Goal: Book appointment/travel/reservation

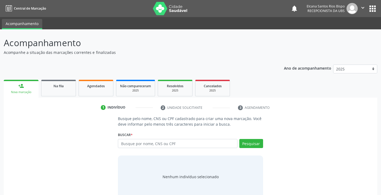
scroll to position [11, 0]
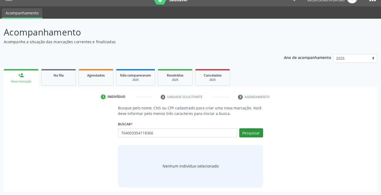
type input "704003354118366"
click at [242, 134] on button "Pesquisar" at bounding box center [251, 133] width 24 height 9
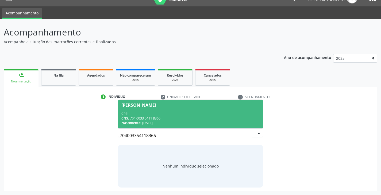
click at [160, 117] on div "CNS: 704 0033 5411 8366" at bounding box center [190, 118] width 138 height 5
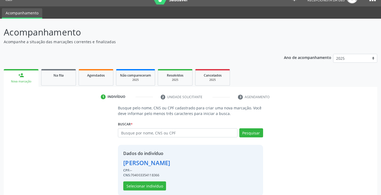
scroll to position [19, 0]
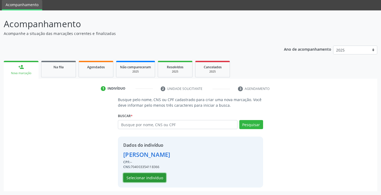
click at [152, 176] on button "Selecionar indivíduo" at bounding box center [144, 178] width 43 height 9
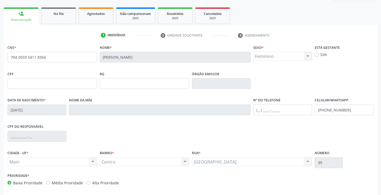
scroll to position [94, 0]
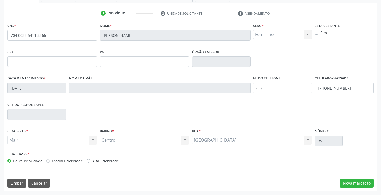
click at [106, 164] on div "Prioridade * Baixa Prioridade Média Prioridade Alta Prioridade" at bounding box center [98, 159] width 184 height 18
click at [107, 163] on label "Alta Prioridade" at bounding box center [105, 162] width 27 height 6
click at [90, 163] on input "Alta Prioridade" at bounding box center [89, 161] width 4 height 5
radio input "true"
click at [276, 92] on input "text" at bounding box center [282, 88] width 59 height 11
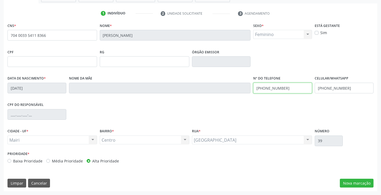
drag, startPoint x: 284, startPoint y: 89, endPoint x: 241, endPoint y: 97, distance: 44.2
click at [241, 97] on div "Data de nascimento * [DATE] Nome da mãe Nº do Telefone [PHONE_NUMBER] Celular/W…" at bounding box center [190, 88] width 369 height 26
type input "[PHONE_NUMBER]"
drag, startPoint x: 352, startPoint y: 90, endPoint x: 294, endPoint y: 90, distance: 58.0
click at [294, 90] on div "Data de nascimento * [DATE] Nome da mãe Nº do Telefone [PHONE_NUMBER] Celular/W…" at bounding box center [190, 88] width 369 height 26
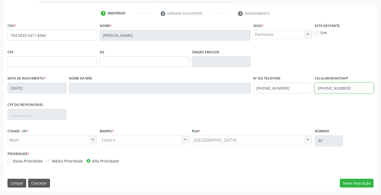
paste input "804-6668"
type input "[PHONE_NUMBER]"
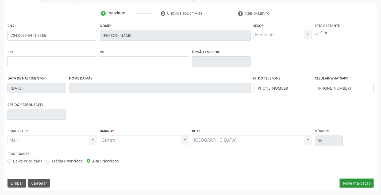
click at [355, 182] on button "Nova marcação" at bounding box center [357, 183] width 34 height 9
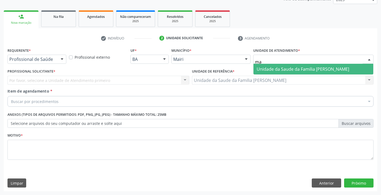
type input "m"
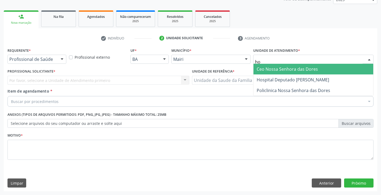
type input "hos"
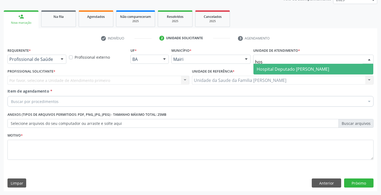
click at [264, 69] on span "Hospital Deputado [PERSON_NAME]" at bounding box center [293, 69] width 72 height 6
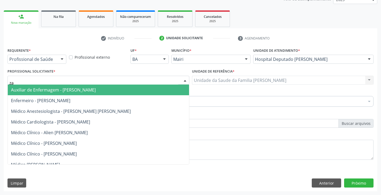
type input "zai"
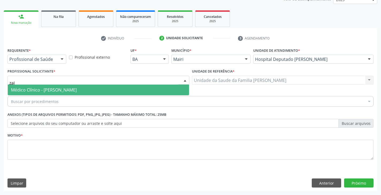
click at [22, 89] on span "Médico Clínico - [PERSON_NAME]" at bounding box center [44, 90] width 66 height 6
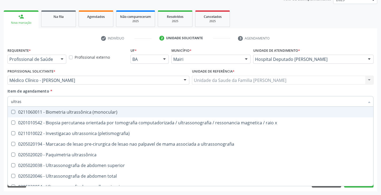
type input "ultrass"
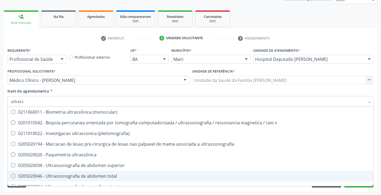
click at [83, 175] on div "0205020046 - Ultrassonografia de abdomen total" at bounding box center [190, 176] width 359 height 4
checkbox total "true"
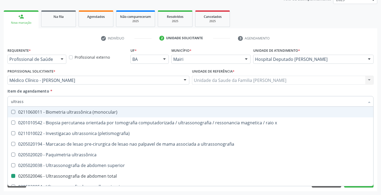
click at [94, 91] on div "Item de agendamento * ultrass Desfazer seleção 0211060011 - Biometria ultrassôn…" at bounding box center [190, 97] width 366 height 17
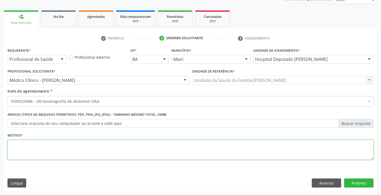
click at [82, 147] on textarea at bounding box center [190, 150] width 366 height 20
paste textarea "[PHONE_NUMBER]"
type textarea "avaliação [PHONE_NUMBER]"
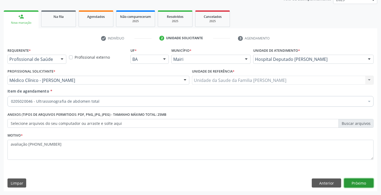
click at [362, 182] on button "Próximo" at bounding box center [358, 183] width 29 height 9
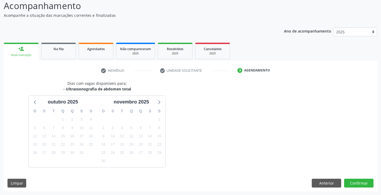
scroll to position [53, 0]
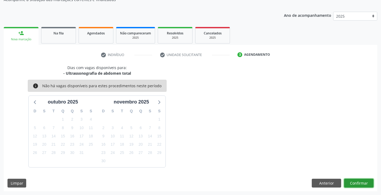
click at [364, 187] on button "Confirmar" at bounding box center [358, 183] width 29 height 9
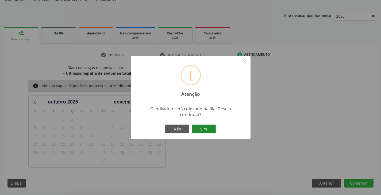
click at [209, 125] on button "Sim" at bounding box center [204, 129] width 24 height 9
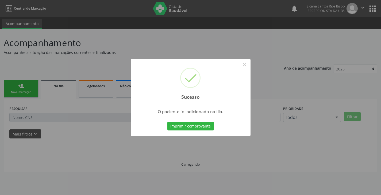
scroll to position [0, 0]
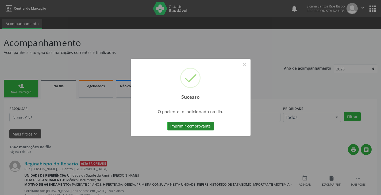
click at [206, 128] on button "Imprimir comprovante" at bounding box center [190, 126] width 47 height 9
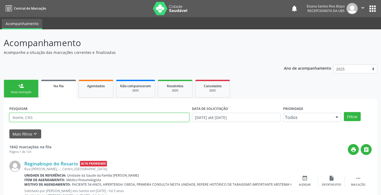
click at [50, 120] on input "text" at bounding box center [99, 117] width 180 height 9
paste input "704 0033 5411 8366"
type input "704 0033 5411 8366"
click at [344, 112] on button "Filtrar" at bounding box center [352, 116] width 17 height 9
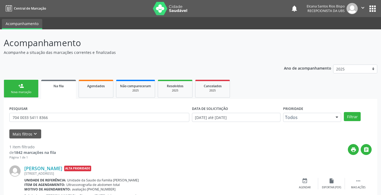
scroll to position [22, 0]
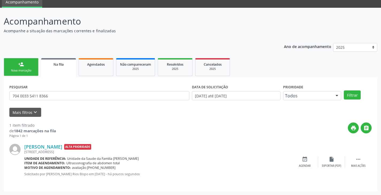
click at [23, 68] on link "person_add Nova marcação" at bounding box center [21, 67] width 35 height 18
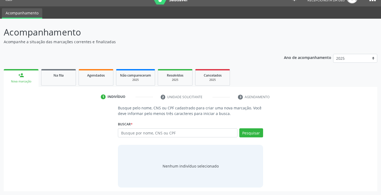
scroll to position [11, 0]
click at [136, 131] on input "text" at bounding box center [177, 133] width 119 height 9
type input "0"
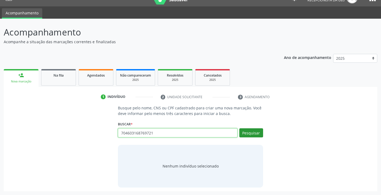
type input "704603168769721"
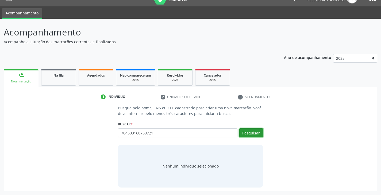
click at [249, 131] on button "Pesquisar" at bounding box center [251, 133] width 24 height 9
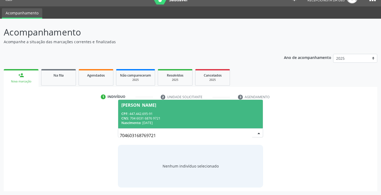
click at [146, 118] on div "CNS: 704 6031 6876 9721" at bounding box center [190, 118] width 138 height 5
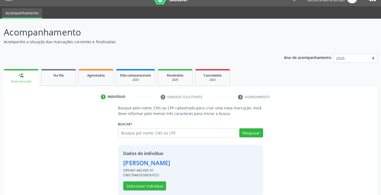
scroll to position [19, 0]
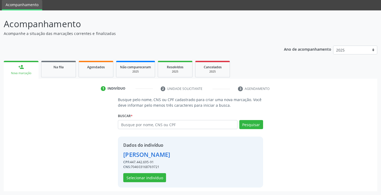
click at [152, 173] on div "Dados do indivíduo [PERSON_NAME] CPF: 447.442.695-91 CNS: 704603168769721 Selec…" at bounding box center [146, 162] width 47 height 40
click at [151, 176] on button "Selecionar indivíduo" at bounding box center [144, 178] width 43 height 9
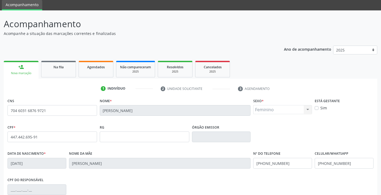
scroll to position [94, 0]
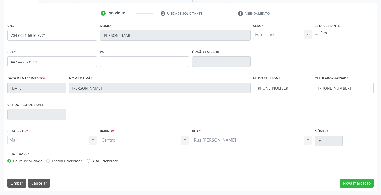
click at [108, 163] on label "Alta Prioridade" at bounding box center [105, 162] width 27 height 6
click at [90, 163] on input "Alta Prioridade" at bounding box center [89, 161] width 4 height 5
radio input "true"
click at [354, 181] on button "Nova marcação" at bounding box center [357, 183] width 34 height 9
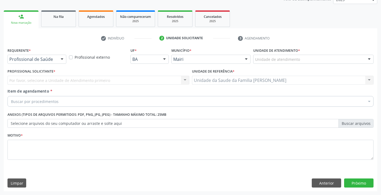
scroll to position [70, 0]
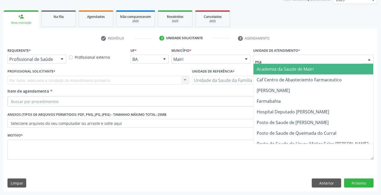
type input "mar"
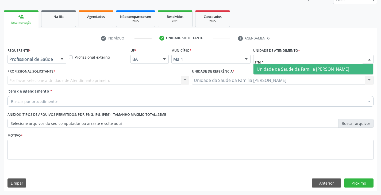
click at [270, 67] on span "Unidade da Saude da Familia [PERSON_NAME]" at bounding box center [303, 69] width 93 height 6
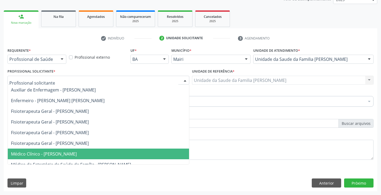
click at [67, 155] on span "Médico Clínico - [PERSON_NAME]" at bounding box center [44, 154] width 66 height 6
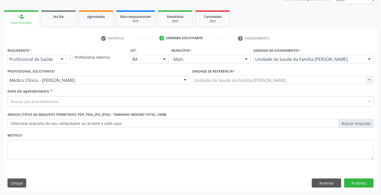
click at [60, 102] on div "Buscar por procedimentos" at bounding box center [190, 101] width 366 height 11
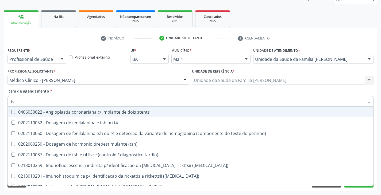
type input "tsh"
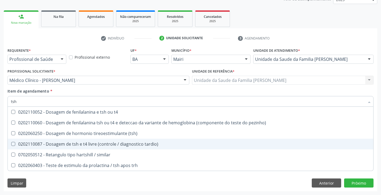
click at [47, 144] on div "0202110087 - Dosagem de tsh e t4 livre (controle / diagnostico tardio)" at bounding box center [190, 144] width 359 height 4
checkbox tardio\) "true"
type input "ts"
checkbox tardio\) "false"
checkbox similar "true"
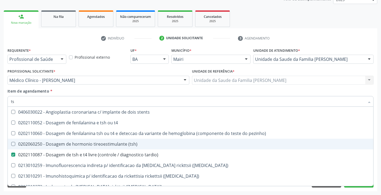
type input "t"
checkbox tardio\) "false"
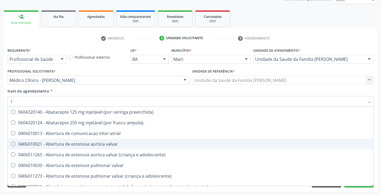
type input "[MEDICAL_DATA]"
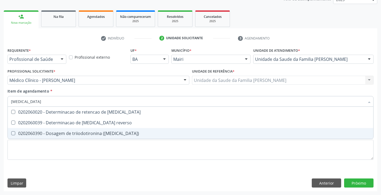
click at [55, 133] on div "0202060390 - Dosagem de triiodotironina ([MEDICAL_DATA])" at bounding box center [190, 134] width 359 height 4
checkbox \(t3\) "true"
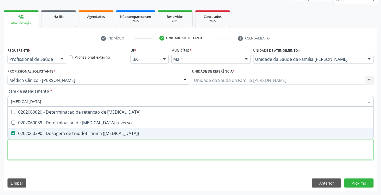
click at [46, 149] on div "Requerente * Profissional de Saúde Profissional de Saúde Paciente Nenhum result…" at bounding box center [190, 107] width 366 height 121
checkbox reverso "true"
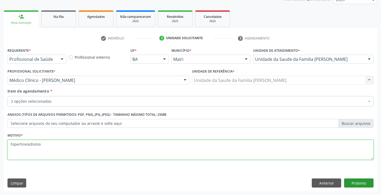
type textarea "hipertireoidismo"
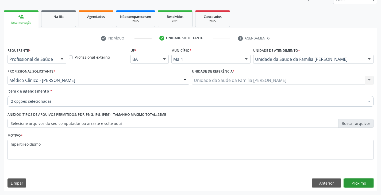
click at [365, 185] on button "Próximo" at bounding box center [358, 183] width 29 height 9
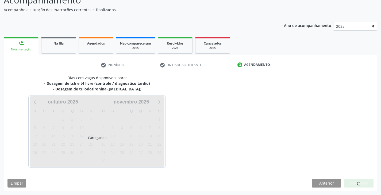
scroll to position [59, 0]
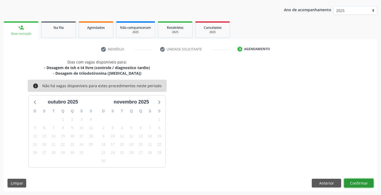
click at [366, 180] on button "Confirmar" at bounding box center [358, 183] width 29 height 9
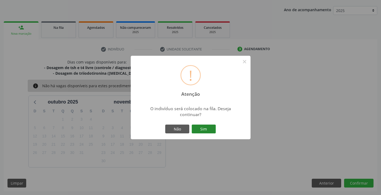
click at [206, 132] on button "Sim" at bounding box center [204, 129] width 24 height 9
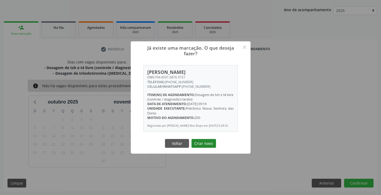
click at [204, 144] on button "Criar novo" at bounding box center [203, 143] width 25 height 9
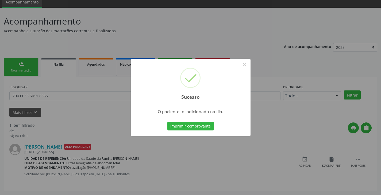
scroll to position [0, 0]
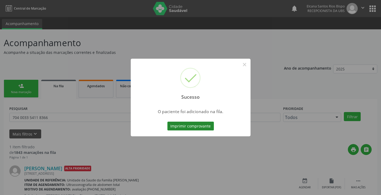
click at [207, 129] on button "Imprimir comprovante" at bounding box center [190, 126] width 47 height 9
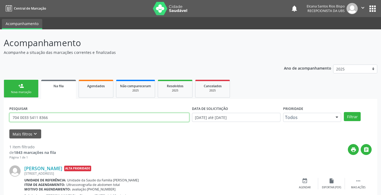
drag, startPoint x: 53, startPoint y: 121, endPoint x: 2, endPoint y: 118, distance: 51.2
click at [2, 118] on div "Acompanhamento Acompanhe a situação das marcações correntes e finalizadas Relat…" at bounding box center [190, 123] width 381 height 188
paste input "6031 6876 9721"
type input "704 6031 6876 9721"
click at [344, 112] on button "Filtrar" at bounding box center [352, 116] width 17 height 9
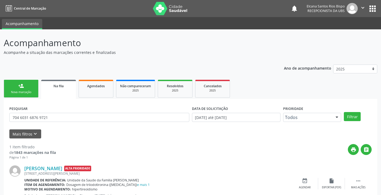
scroll to position [22, 0]
